Goal: Task Accomplishment & Management: Complete application form

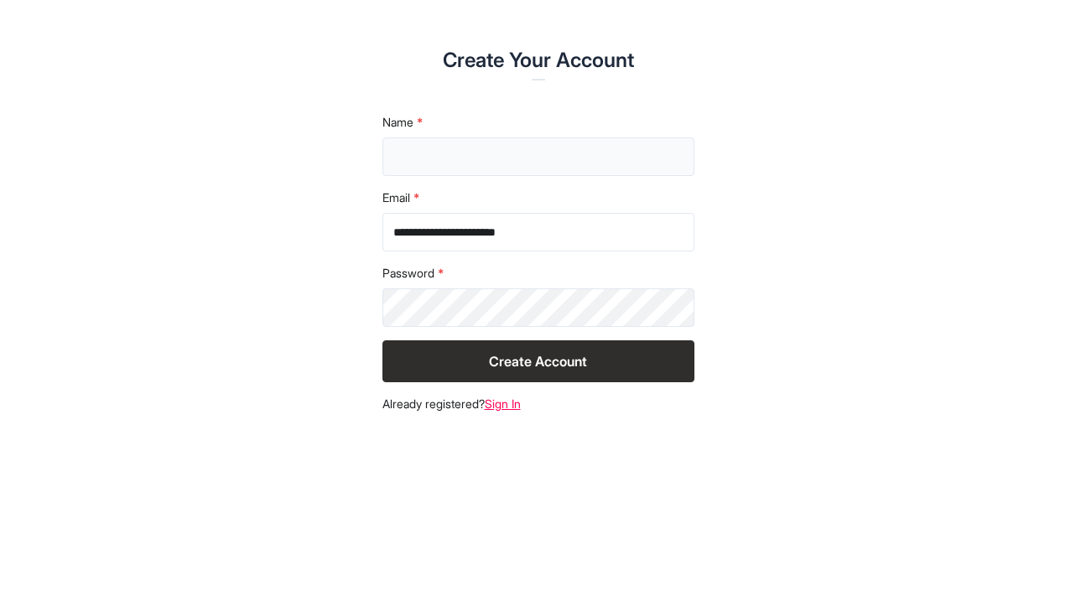
click at [501, 161] on input "text" at bounding box center [538, 157] width 312 height 39
type input "**********"
click at [523, 366] on button "Create Account" at bounding box center [538, 361] width 312 height 42
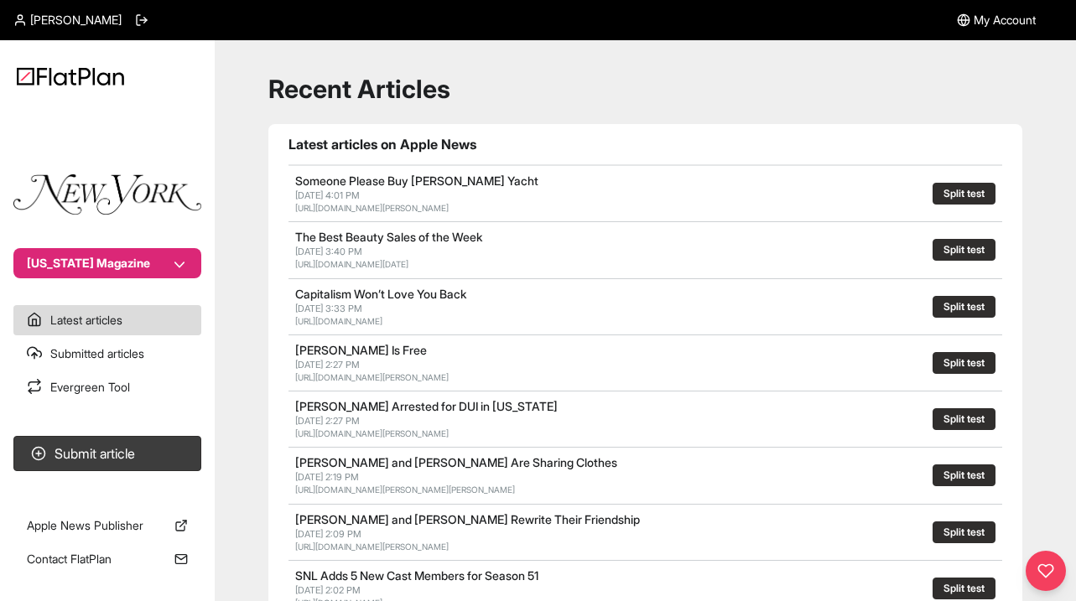
scroll to position [24, 0]
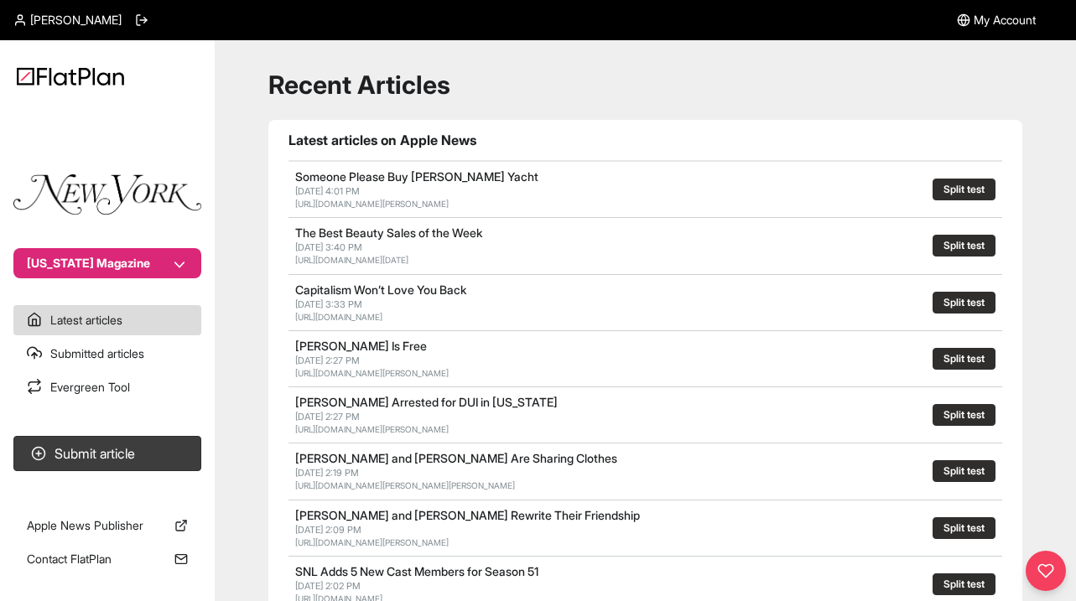
click at [178, 262] on button "[US_STATE] Magazine" at bounding box center [107, 263] width 188 height 30
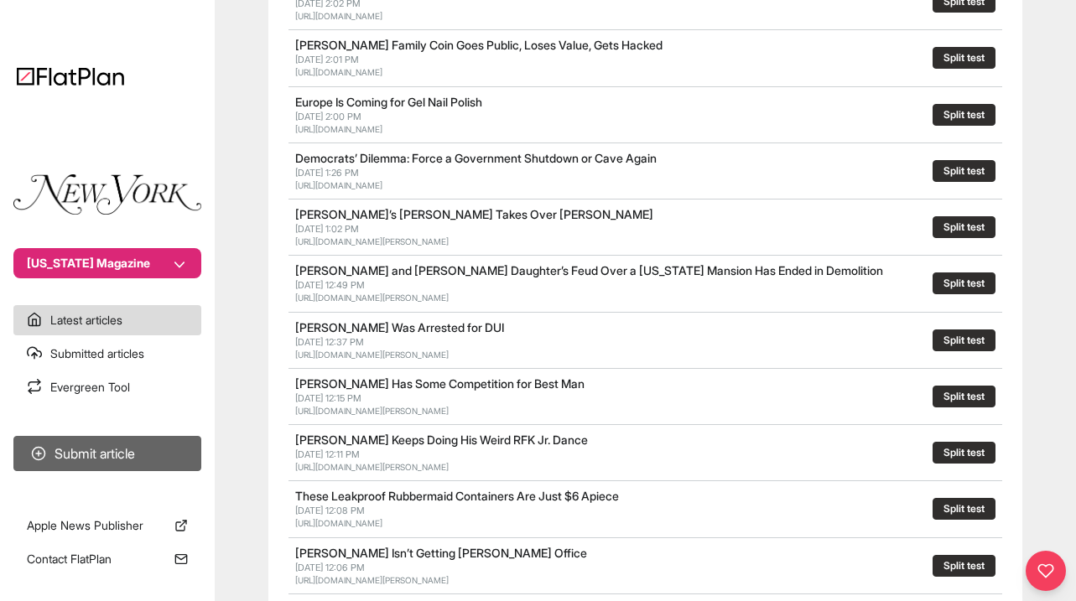
scroll to position [686, 0]
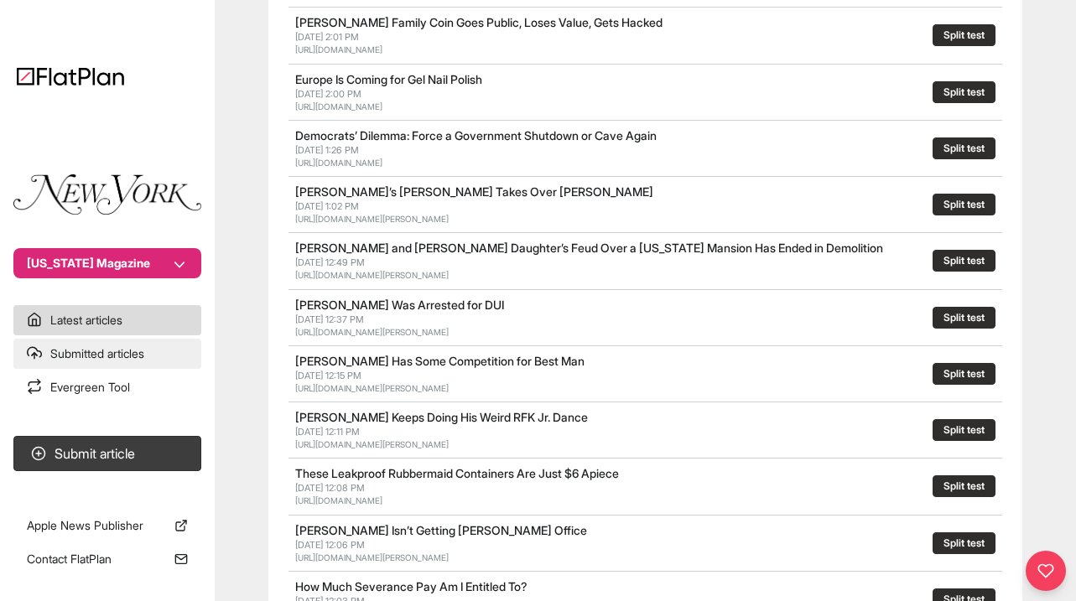
click at [130, 352] on link "Submitted articles" at bounding box center [107, 354] width 188 height 30
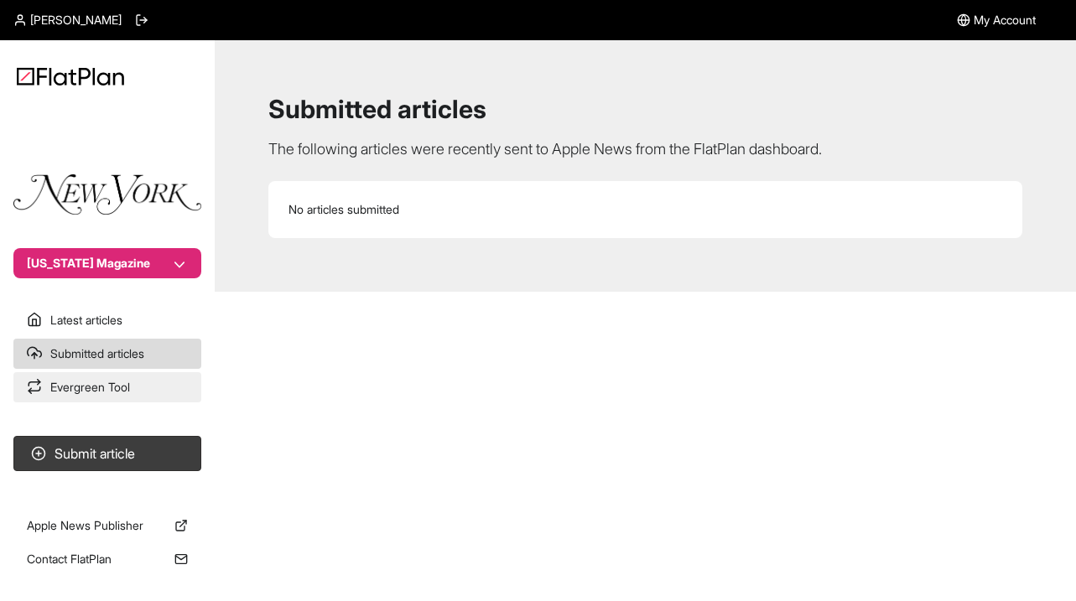
click at [110, 378] on link "Evergreen Tool" at bounding box center [107, 387] width 188 height 30
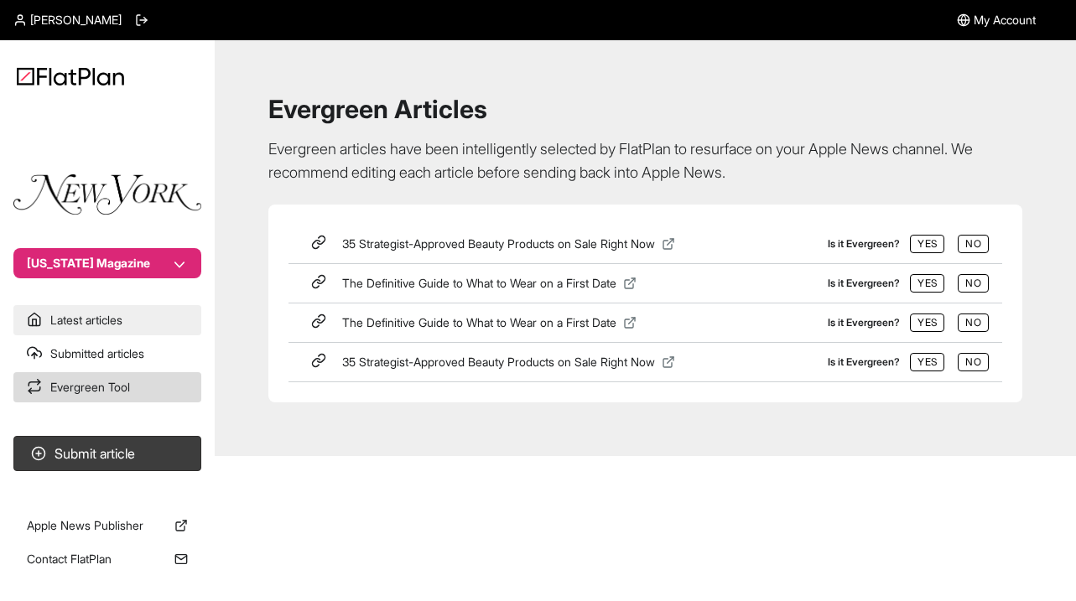
click at [116, 320] on link "Latest articles" at bounding box center [107, 320] width 188 height 30
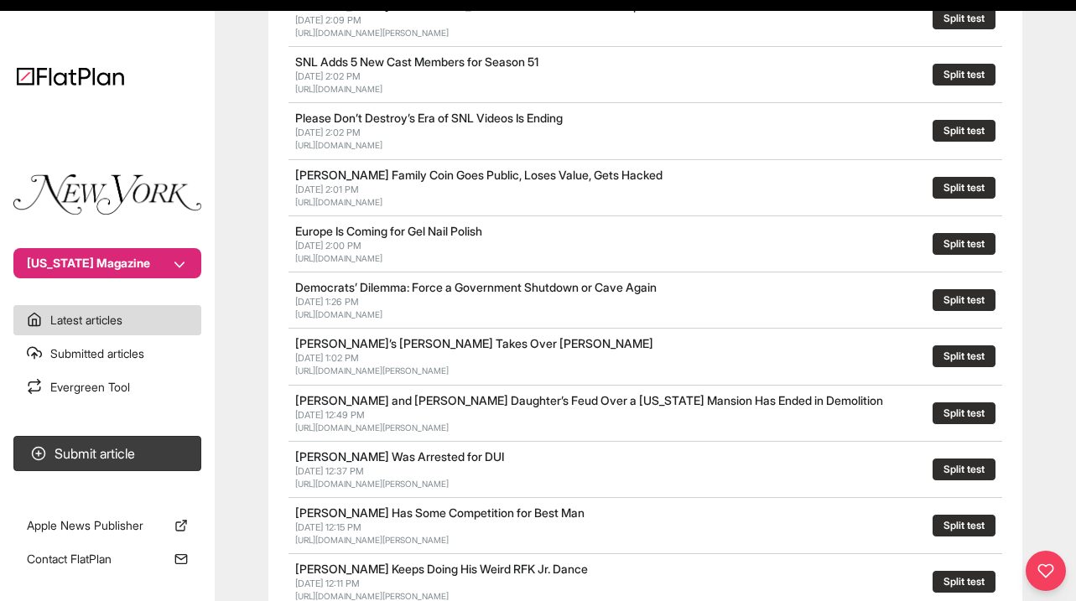
scroll to position [808, 0]
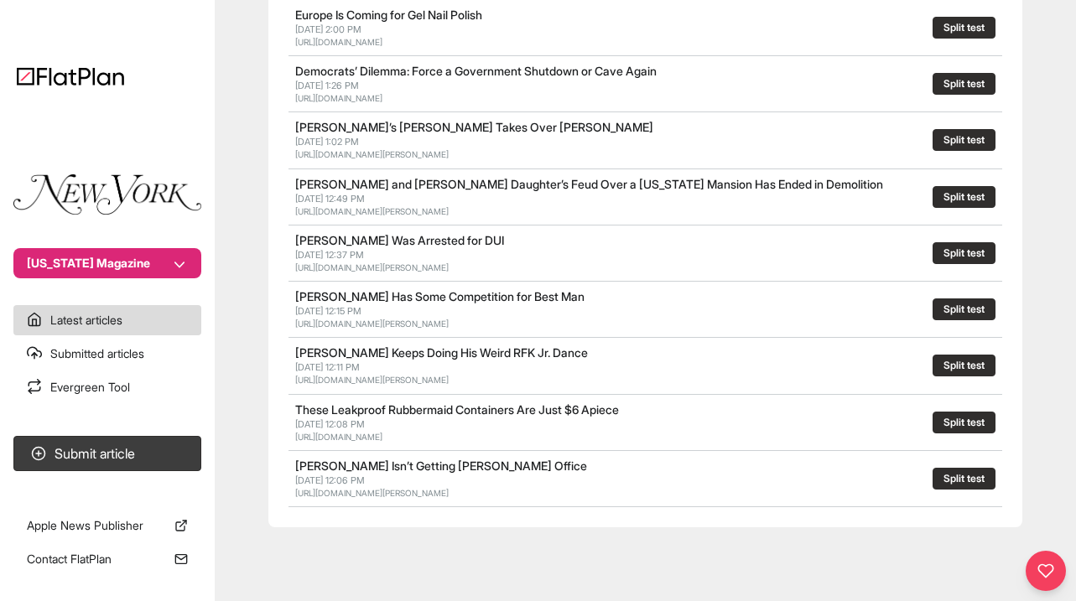
click at [85, 382] on link "Evergreen Tool" at bounding box center [107, 387] width 188 height 30
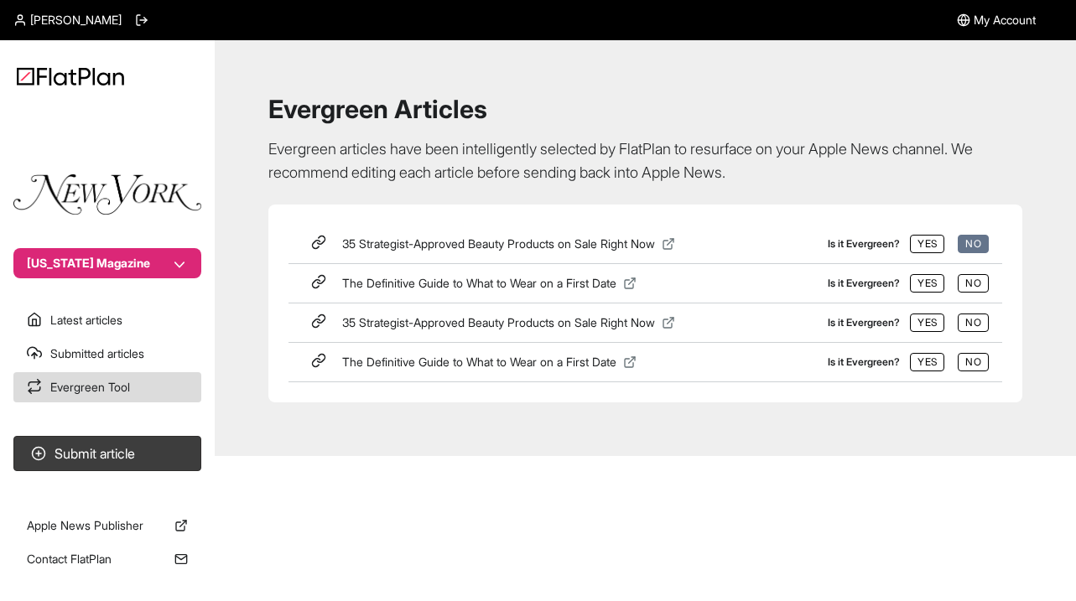
click at [969, 247] on button "No" at bounding box center [973, 244] width 31 height 18
click at [973, 249] on button "No" at bounding box center [973, 244] width 31 height 18
click at [179, 531] on icon at bounding box center [180, 526] width 8 height 8
click at [117, 321] on link "Latest articles" at bounding box center [107, 320] width 188 height 30
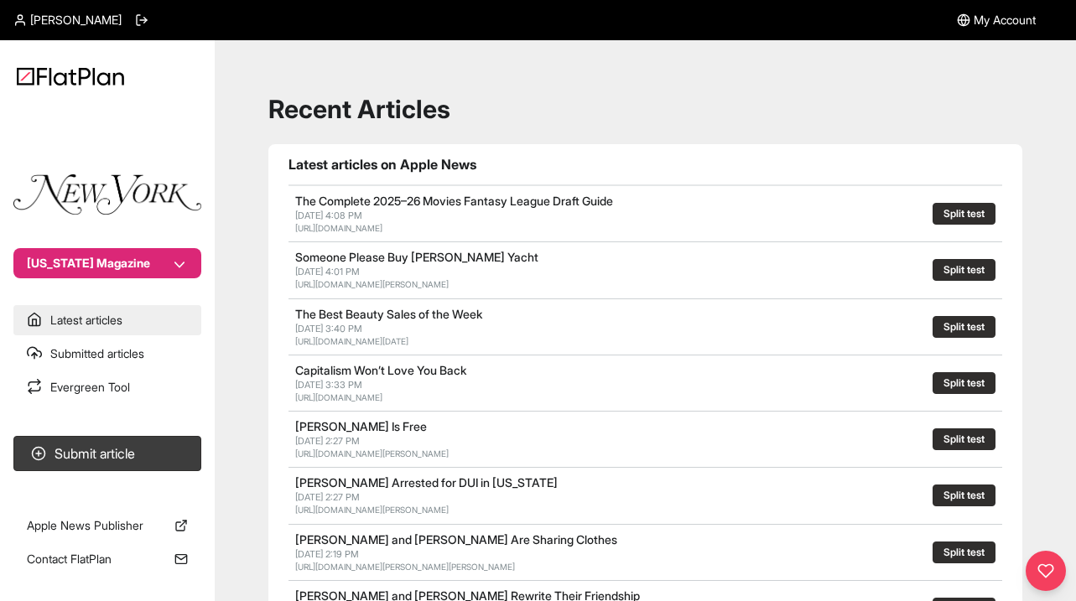
click at [71, 326] on link "Latest articles" at bounding box center [107, 320] width 188 height 30
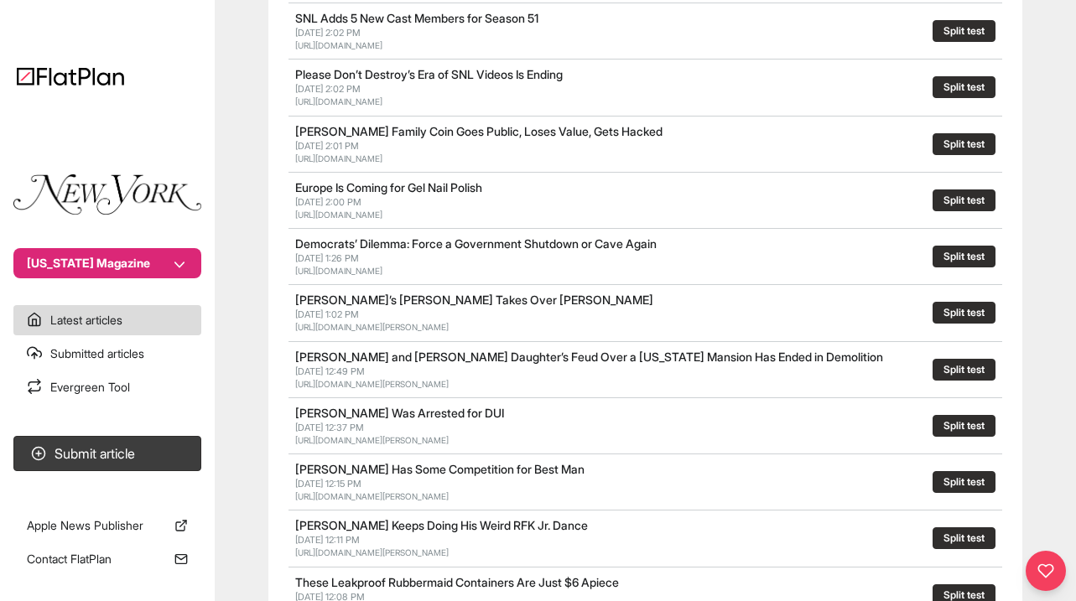
scroll to position [808, 0]
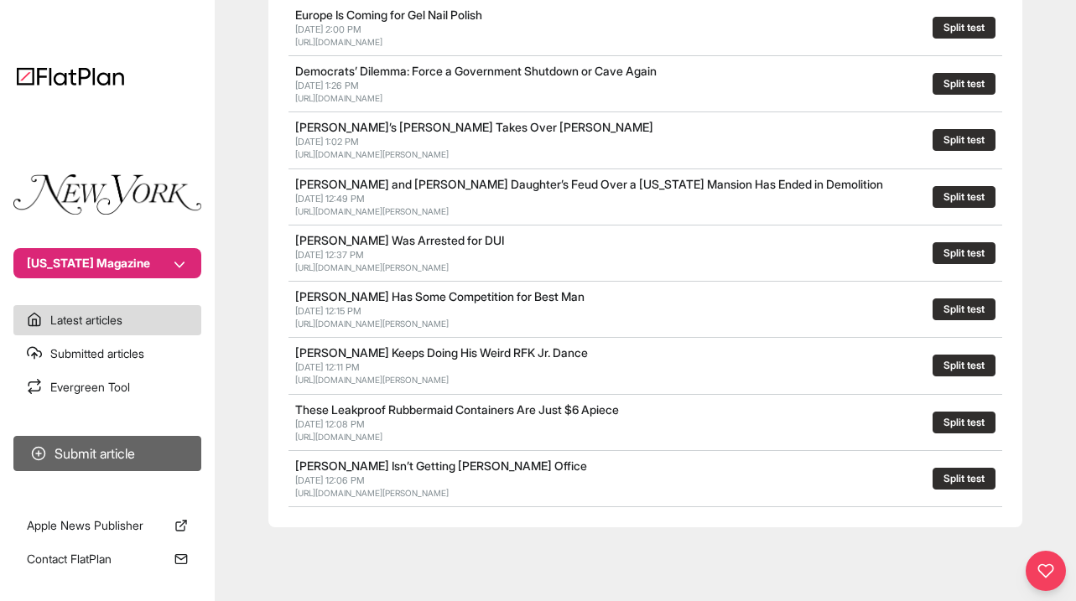
click at [34, 460] on icon at bounding box center [38, 453] width 15 height 15
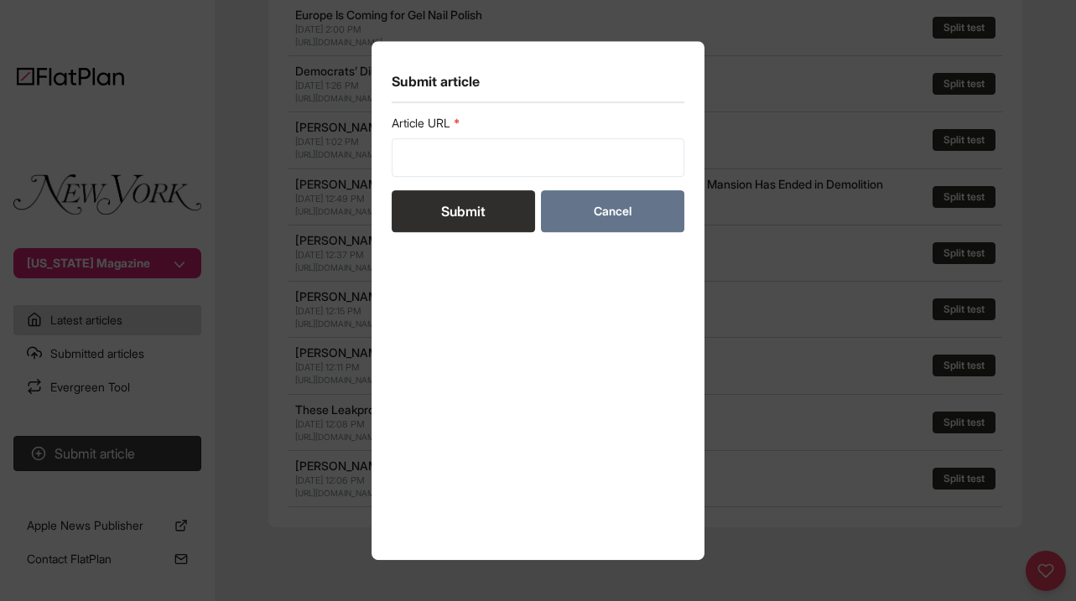
click at [637, 203] on button "Cancel" at bounding box center [612, 211] width 143 height 42
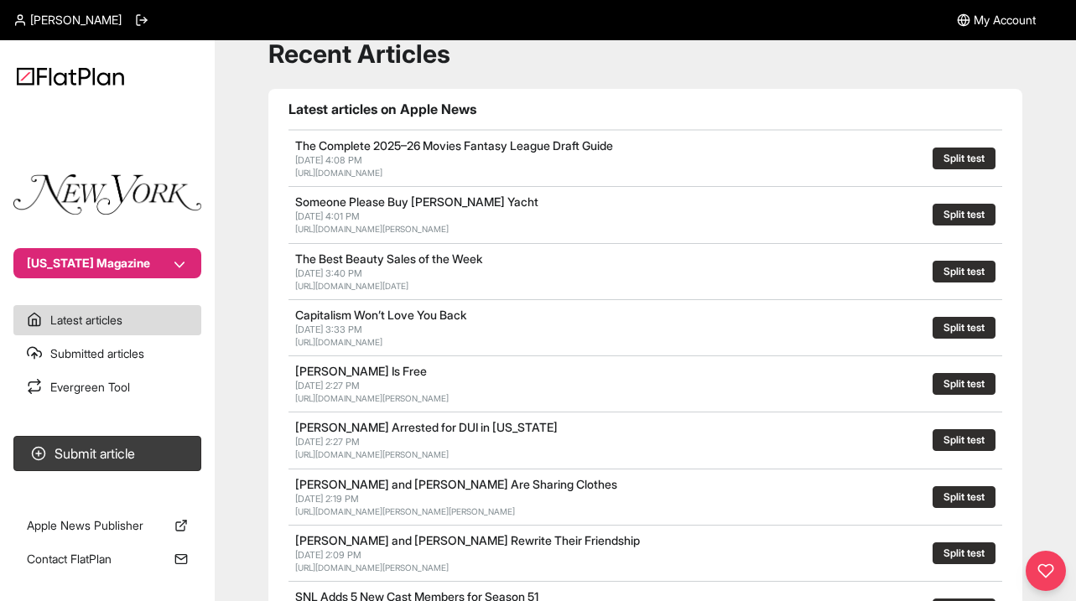
scroll to position [0, 0]
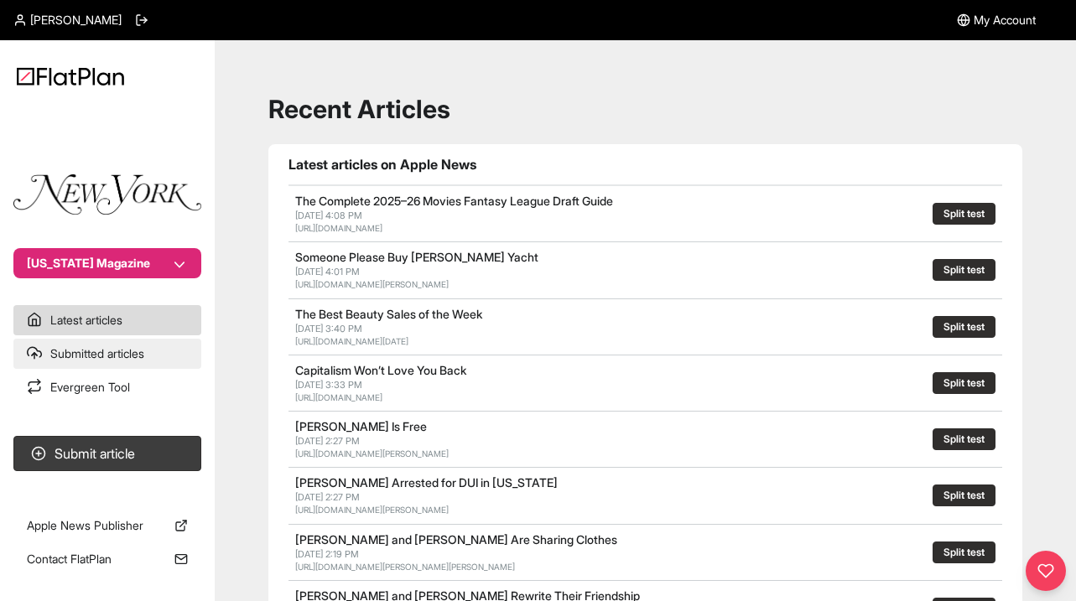
click at [112, 359] on link "Submitted articles" at bounding box center [107, 354] width 188 height 30
